Goal: Find specific page/section

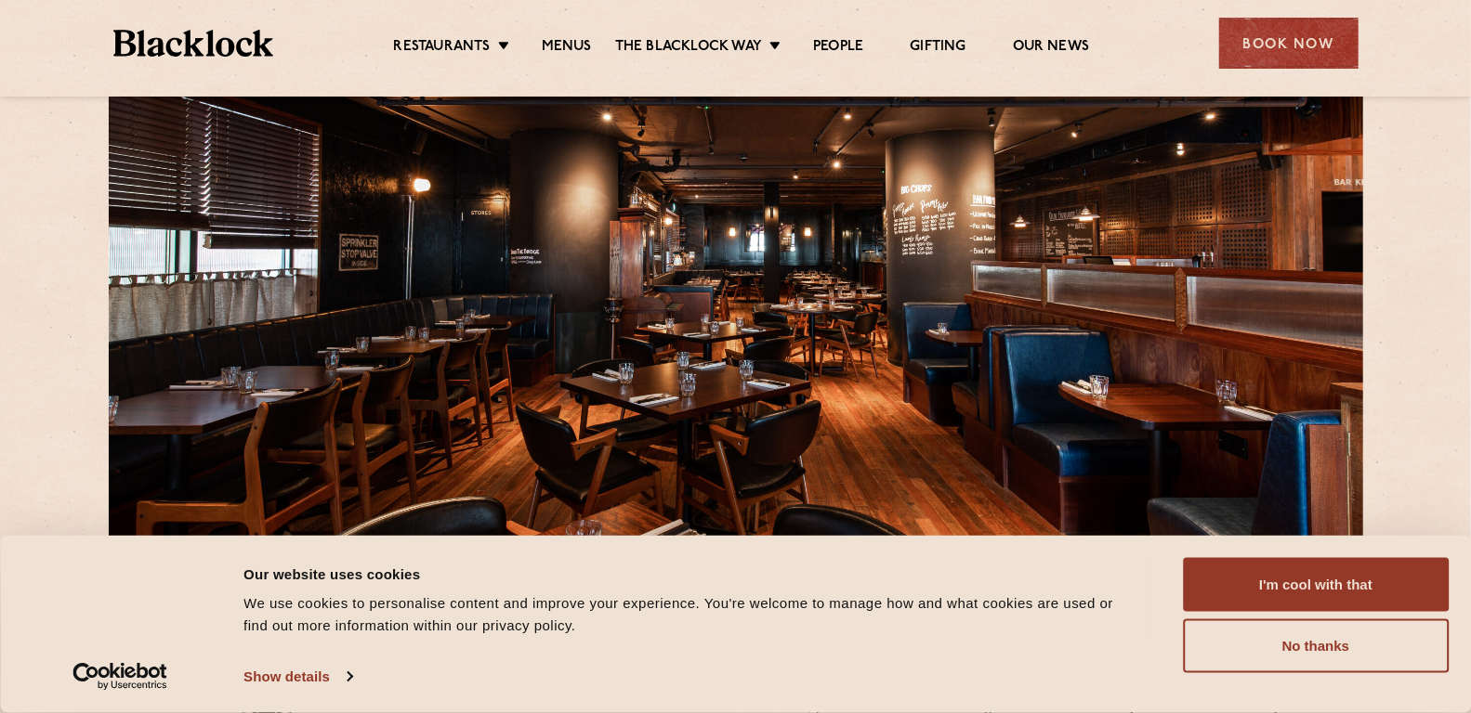
scroll to position [170, 0]
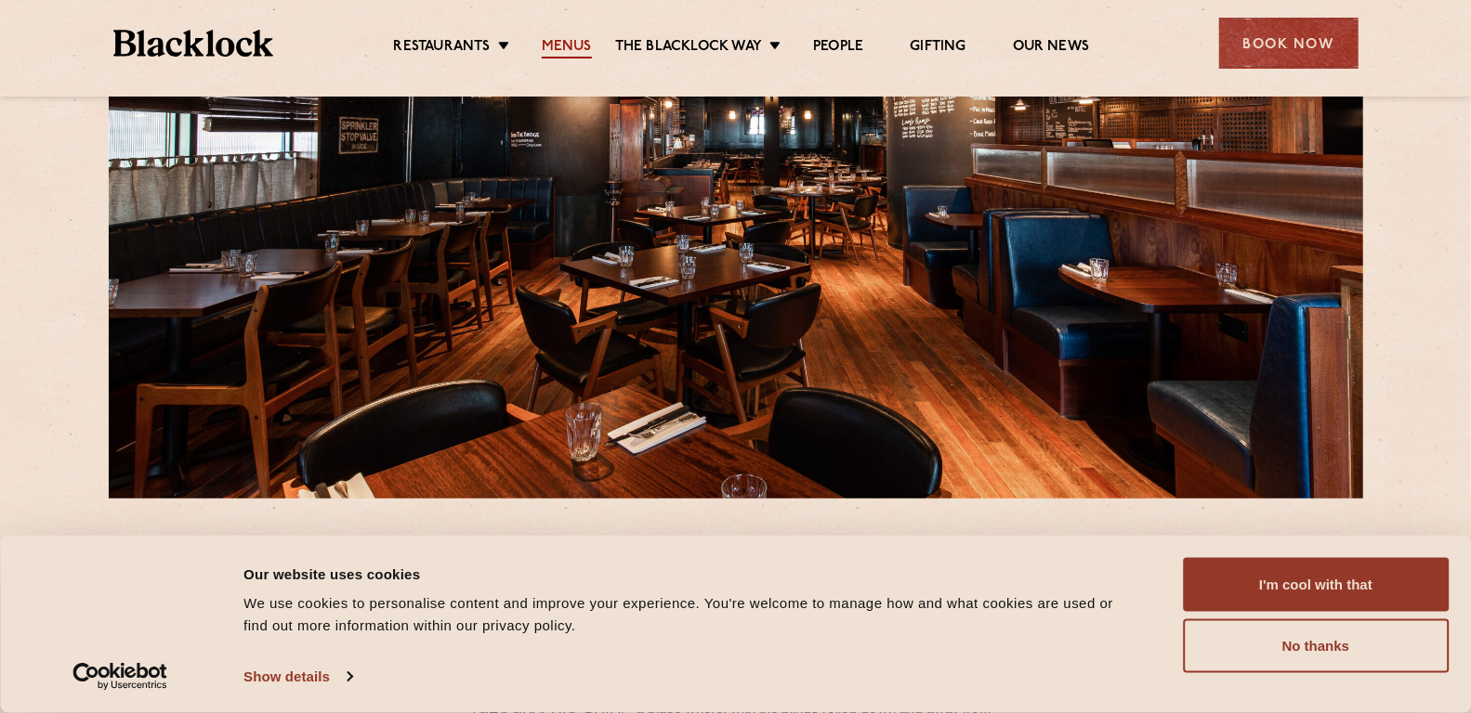
click at [563, 49] on link "Menus" at bounding box center [567, 48] width 50 height 20
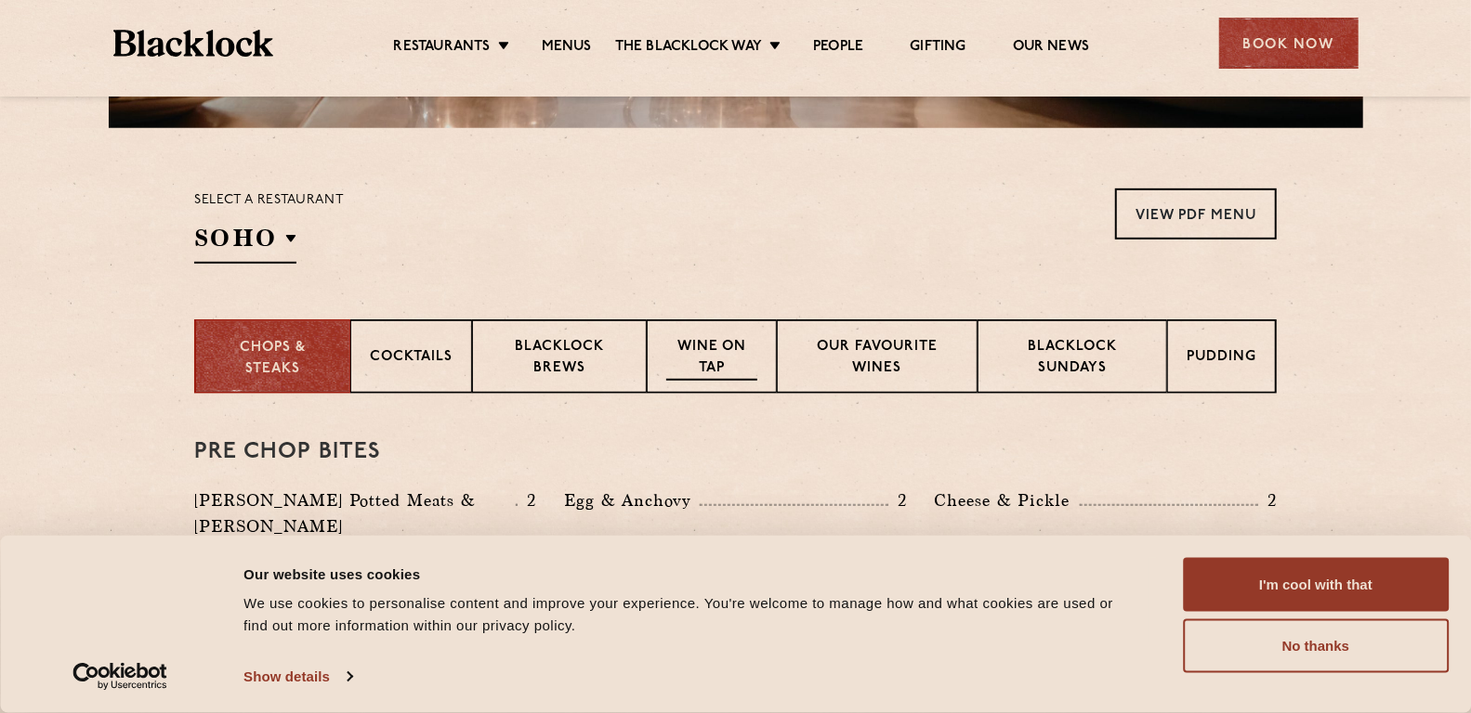
scroll to position [536, 0]
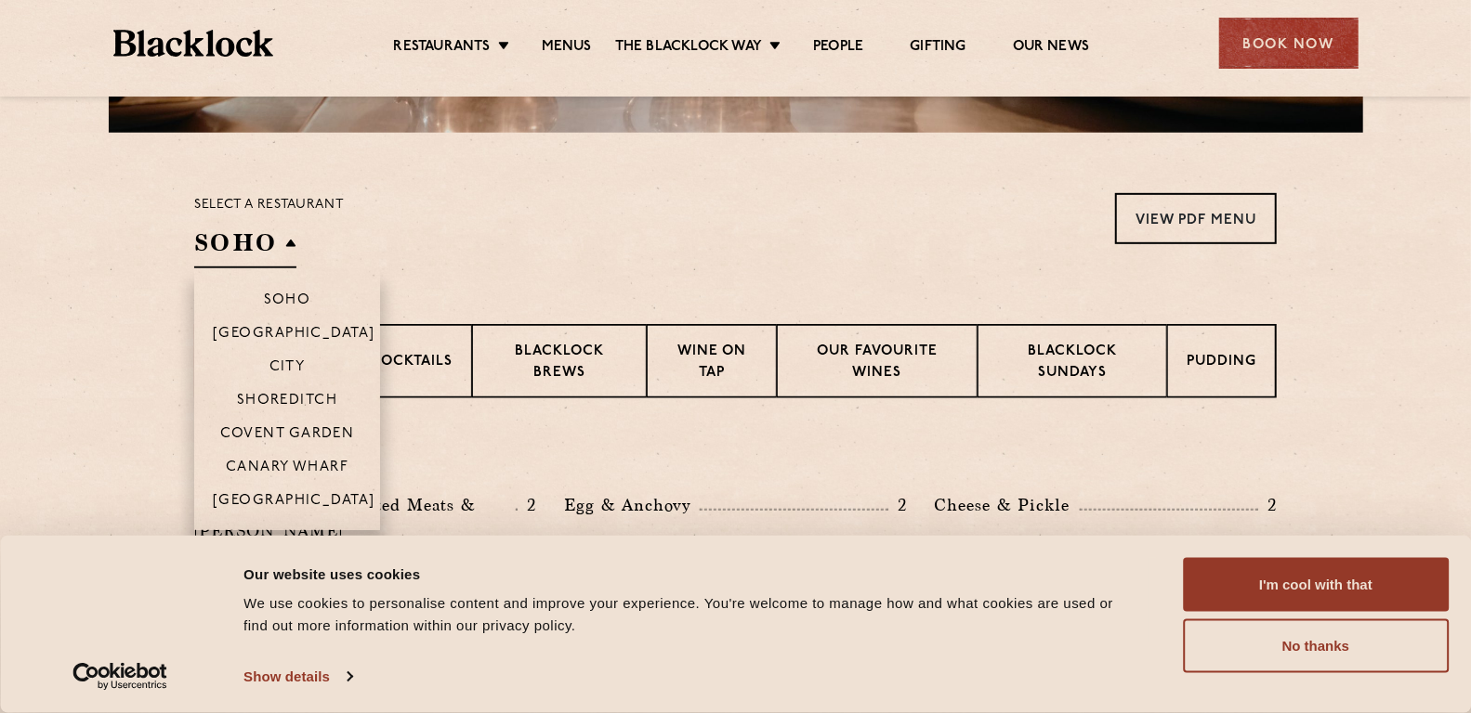
click at [275, 248] on h2 "SOHO" at bounding box center [245, 248] width 102 height 42
click at [284, 463] on p "Canary Wharf" at bounding box center [287, 469] width 123 height 19
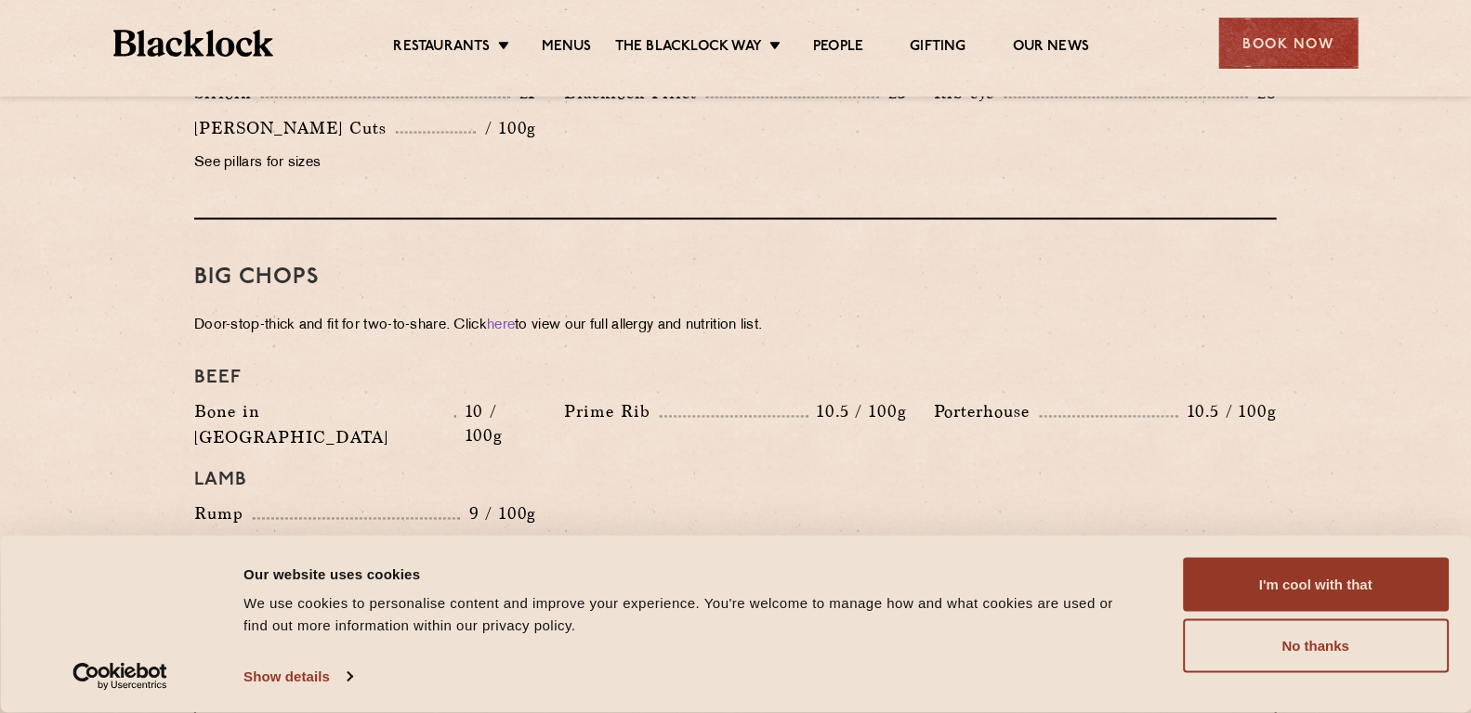
scroll to position [2060, 0]
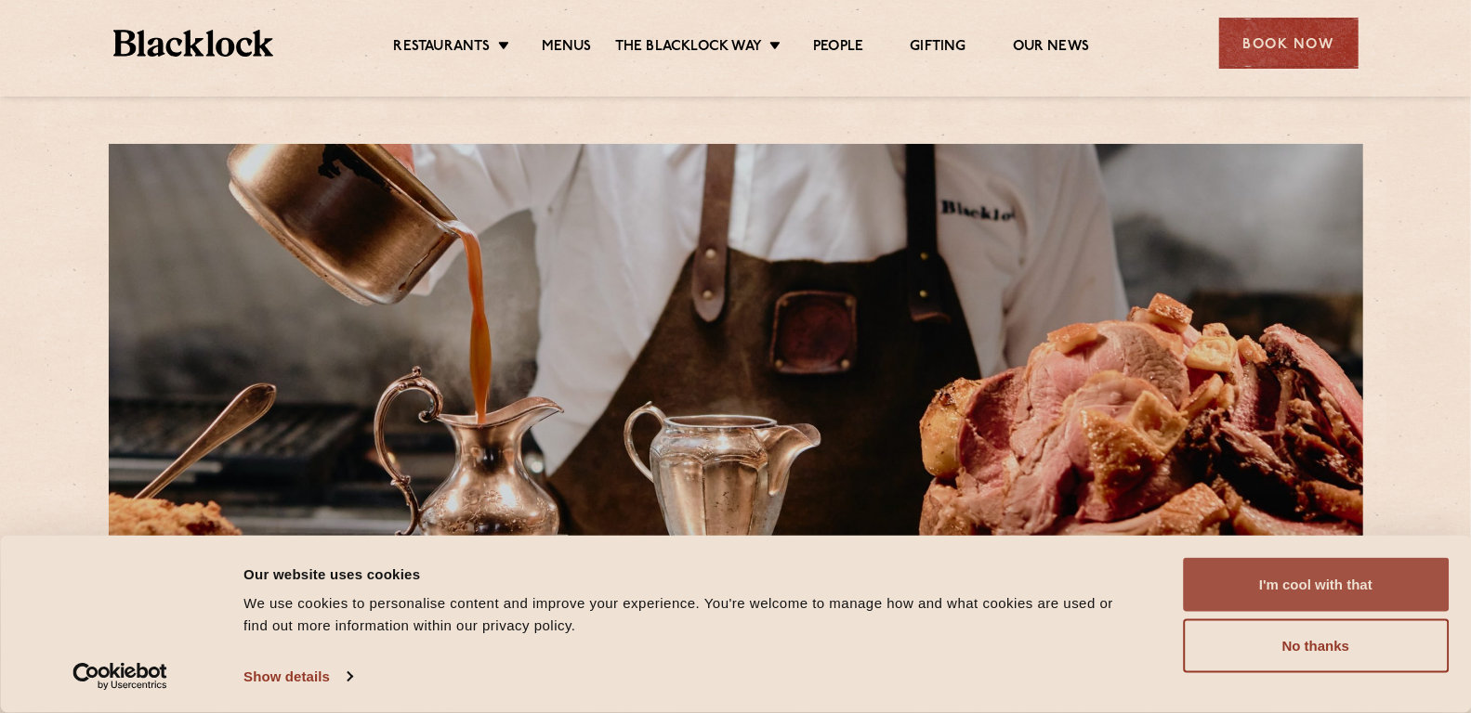
click at [1327, 589] on button "I'm cool with that" at bounding box center [1316, 585] width 266 height 54
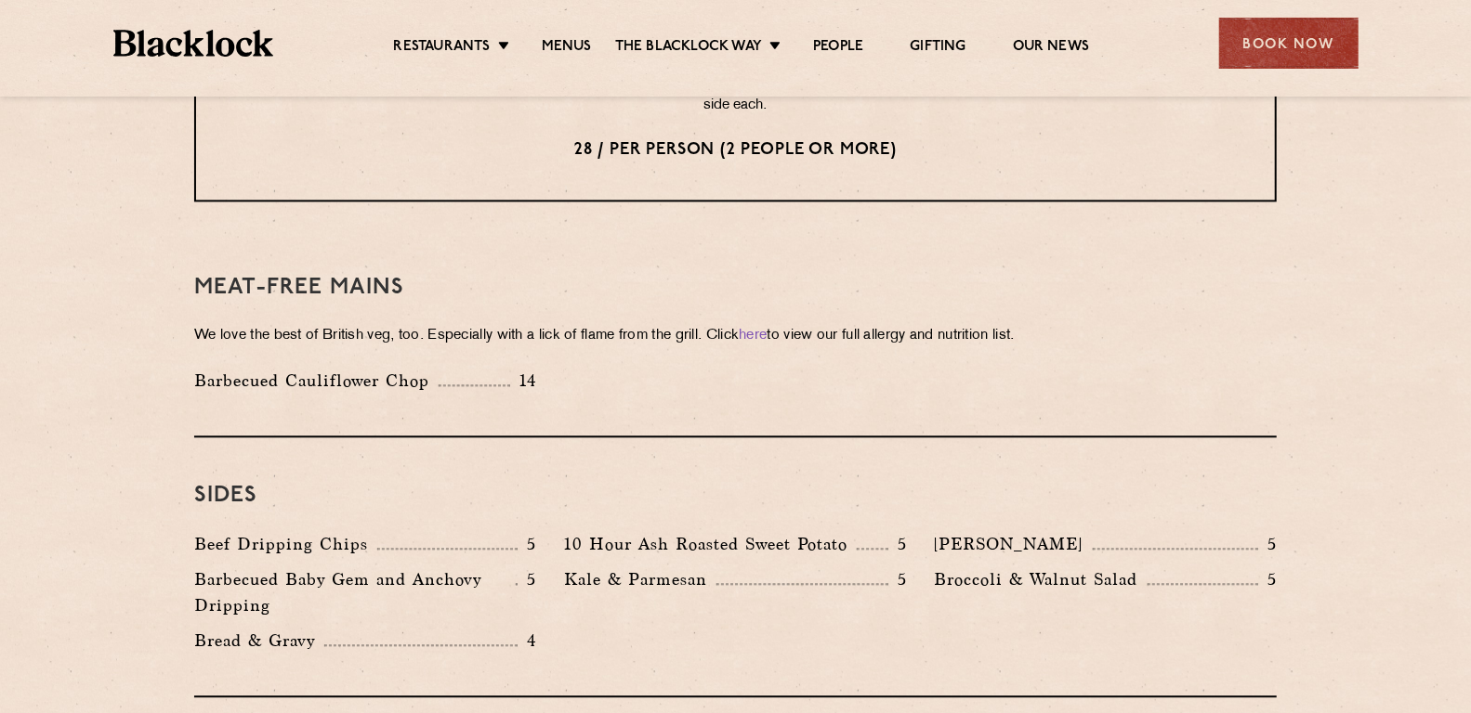
scroll to position [2512, 0]
